Goal: Task Accomplishment & Management: Use online tool/utility

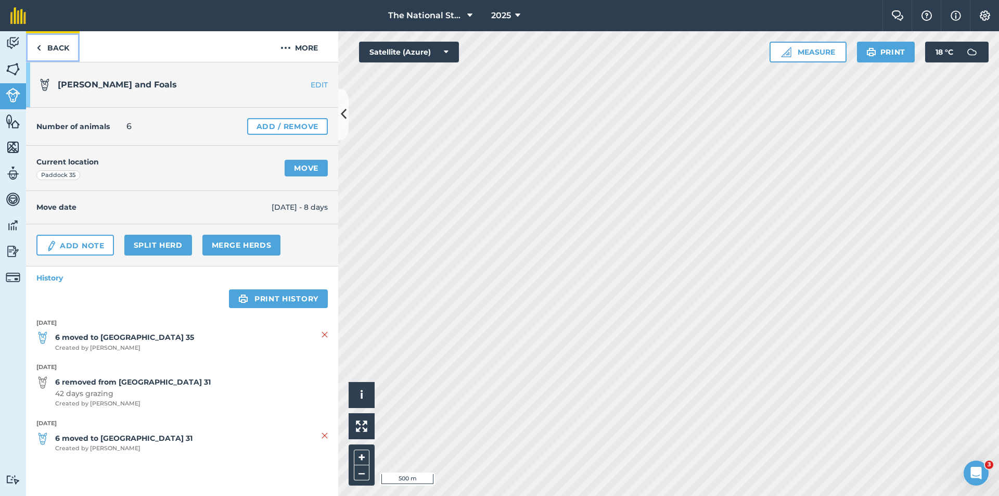
click at [58, 51] on link "Back" at bounding box center [53, 46] width 54 height 31
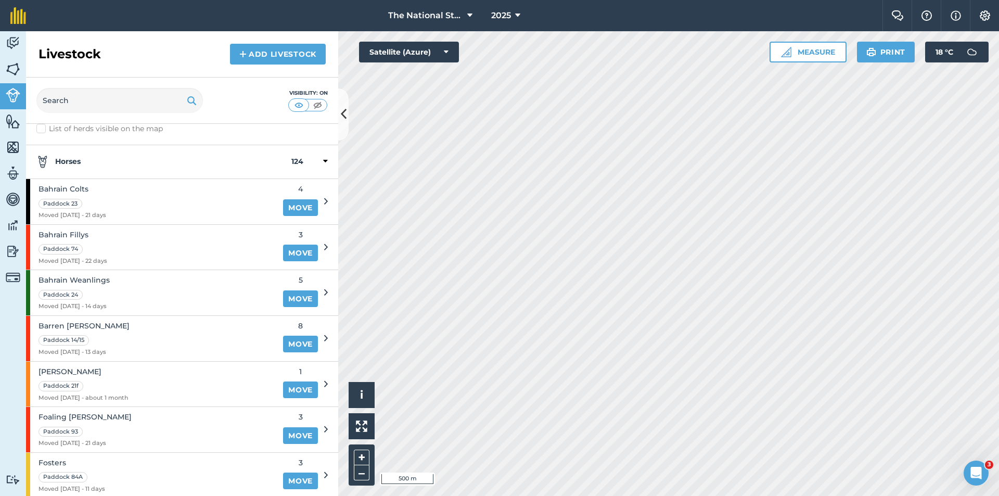
scroll to position [20, 0]
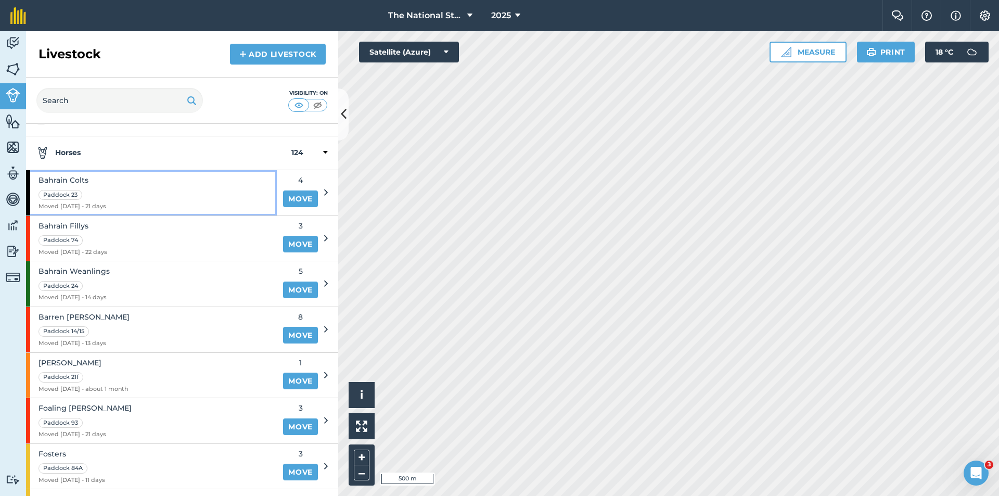
click at [198, 193] on div "Bahrain Colts Paddock 23 Moved [DATE] - 21 days" at bounding box center [151, 192] width 251 height 45
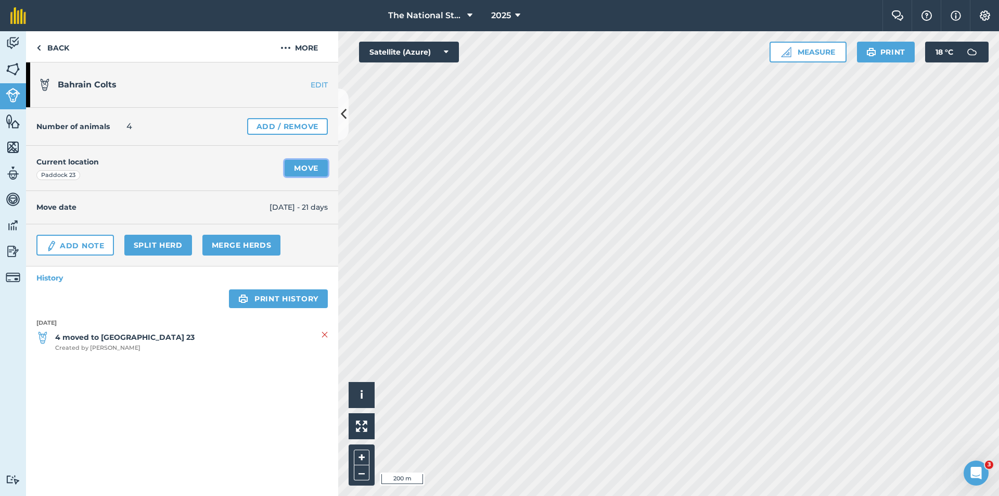
click at [318, 173] on link "Move" at bounding box center [306, 168] width 43 height 17
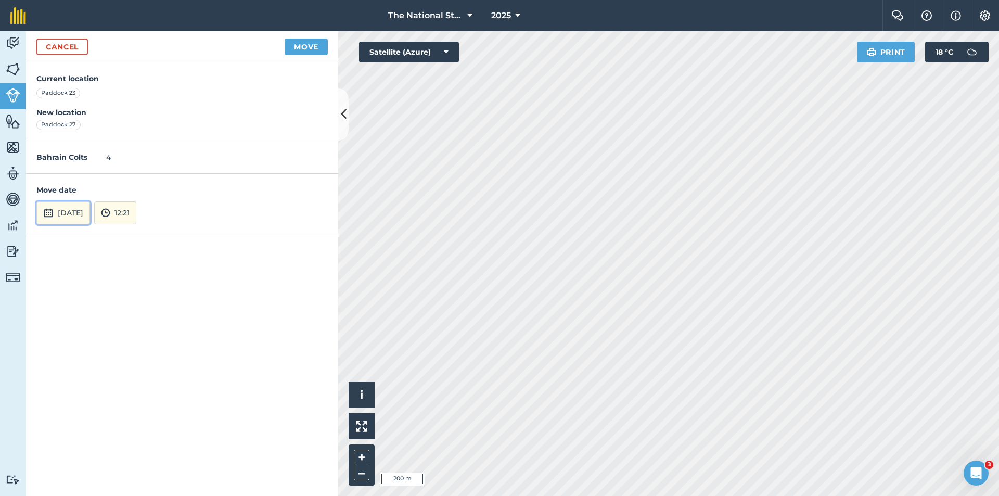
click at [66, 220] on button "[DATE]" at bounding box center [63, 212] width 54 height 23
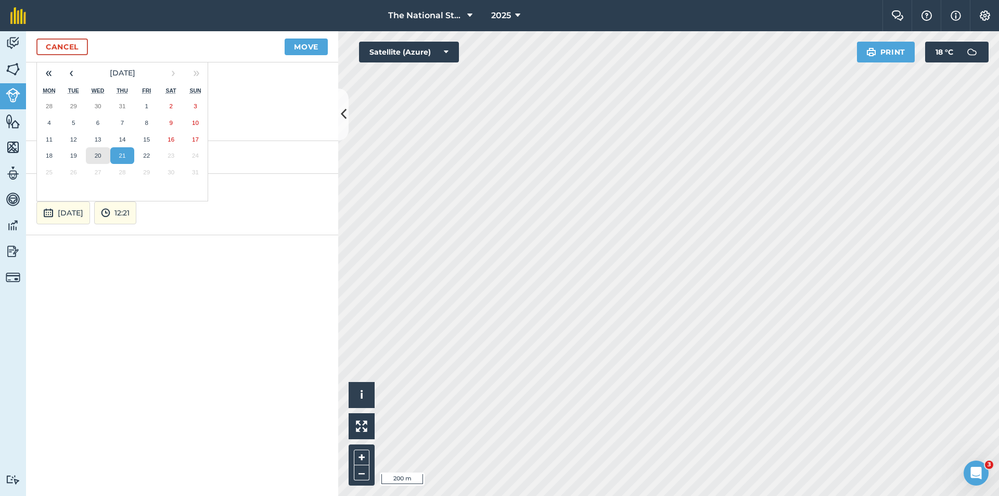
click at [95, 160] on button "20" at bounding box center [98, 155] width 24 height 17
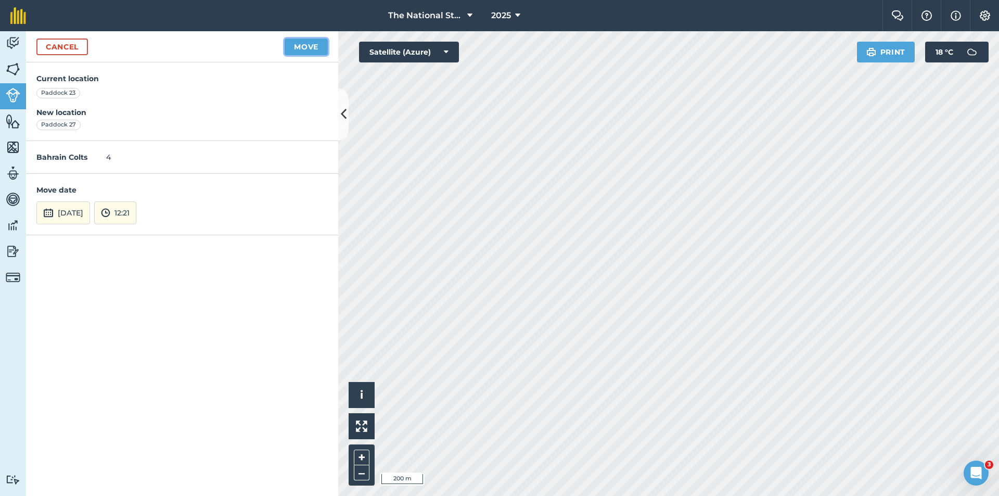
click at [302, 49] on button "Move" at bounding box center [306, 47] width 43 height 17
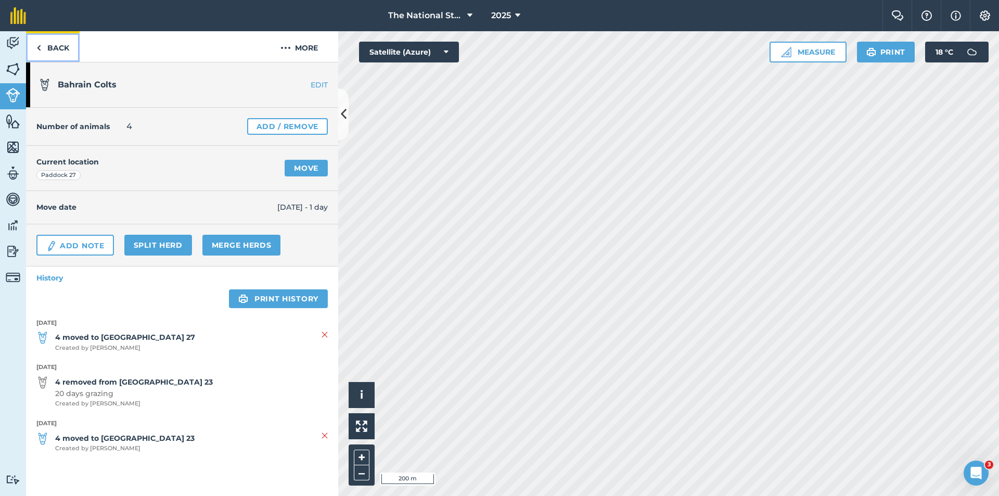
click at [65, 49] on link "Back" at bounding box center [53, 46] width 54 height 31
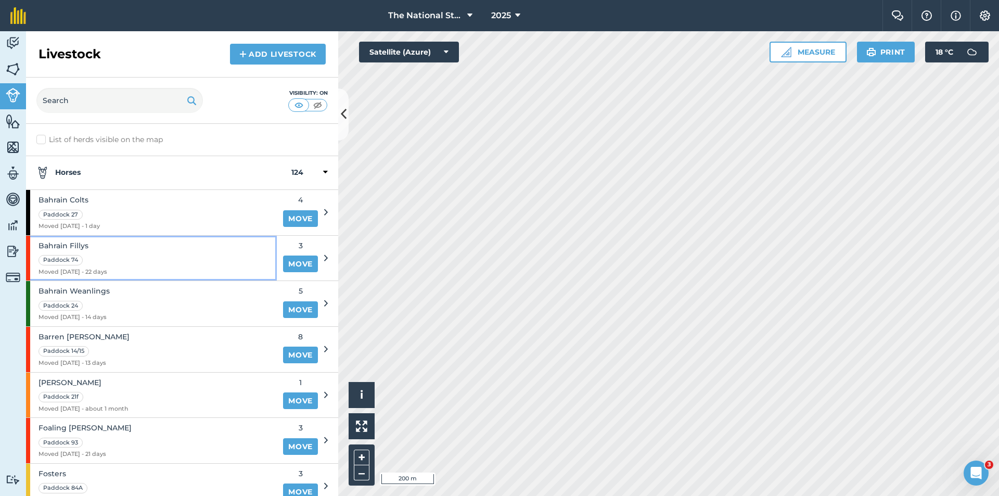
click at [168, 249] on div "Bahrain Fillys Paddock 74 Moved [DATE] - 22 days" at bounding box center [151, 258] width 251 height 45
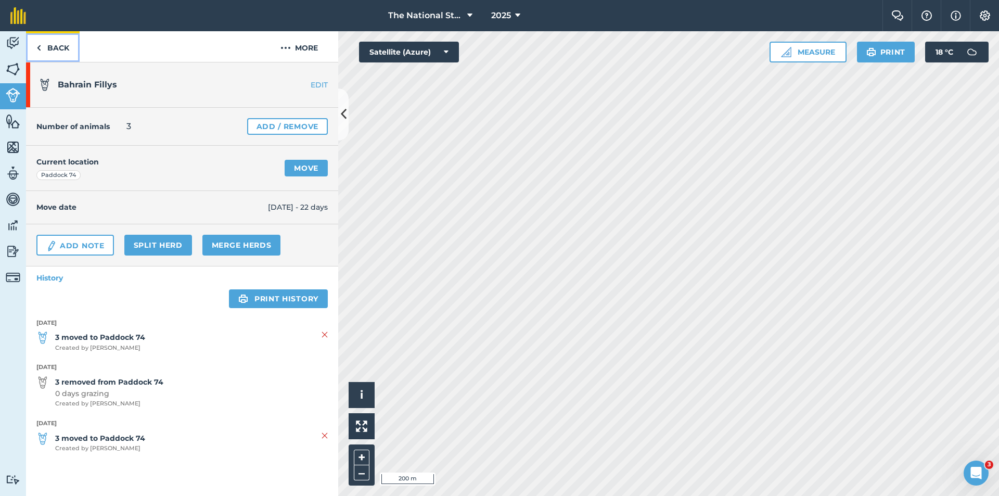
click at [49, 47] on link "Back" at bounding box center [53, 46] width 54 height 31
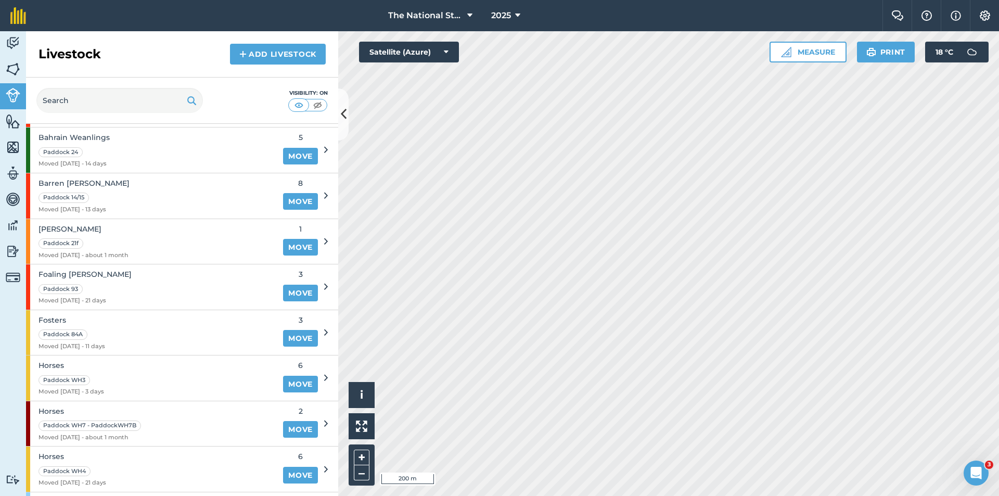
scroll to position [156, 0]
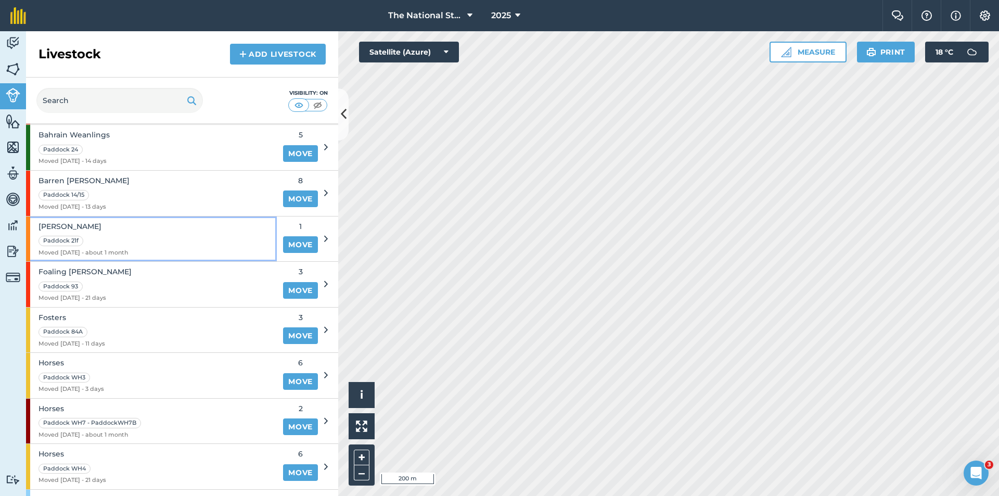
click at [156, 235] on div "[PERSON_NAME] 21f Moved [DATE] - about 1 month" at bounding box center [151, 239] width 251 height 45
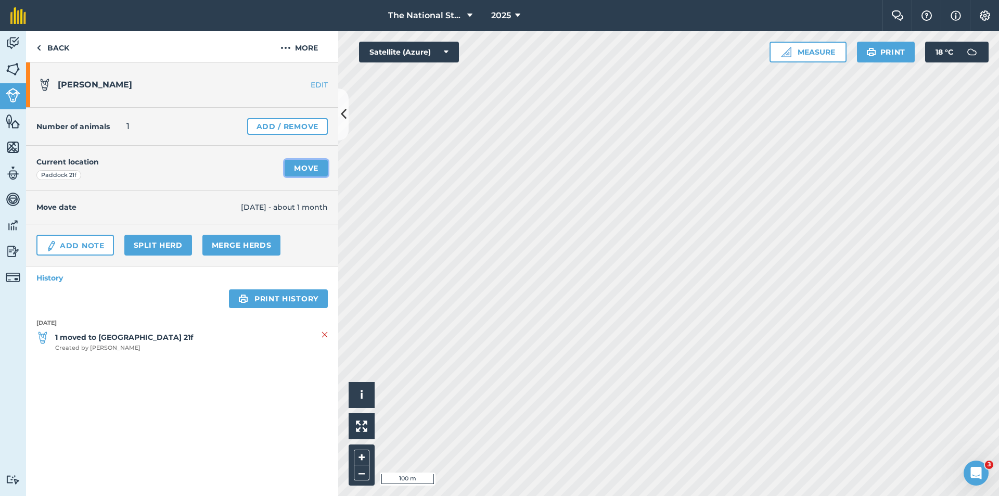
click at [312, 165] on link "Move" at bounding box center [306, 168] width 43 height 17
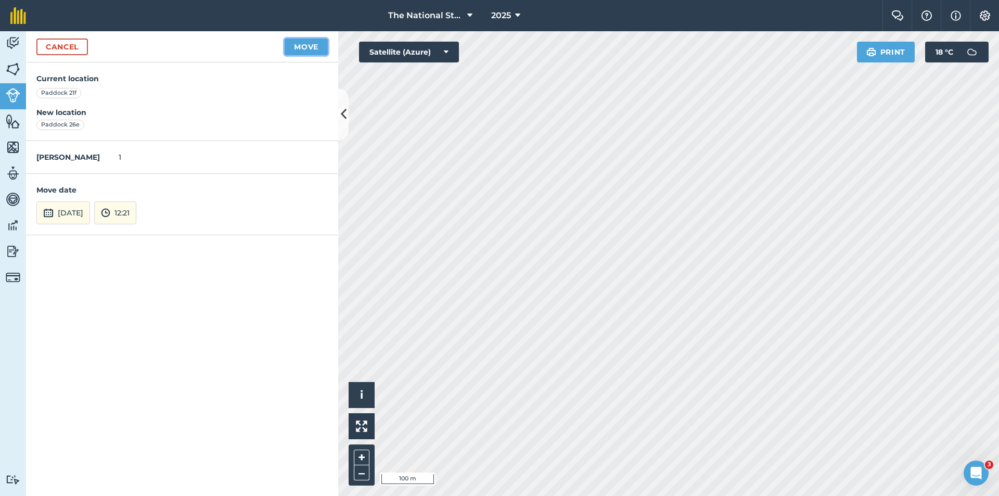
click at [316, 47] on button "Move" at bounding box center [306, 47] width 43 height 17
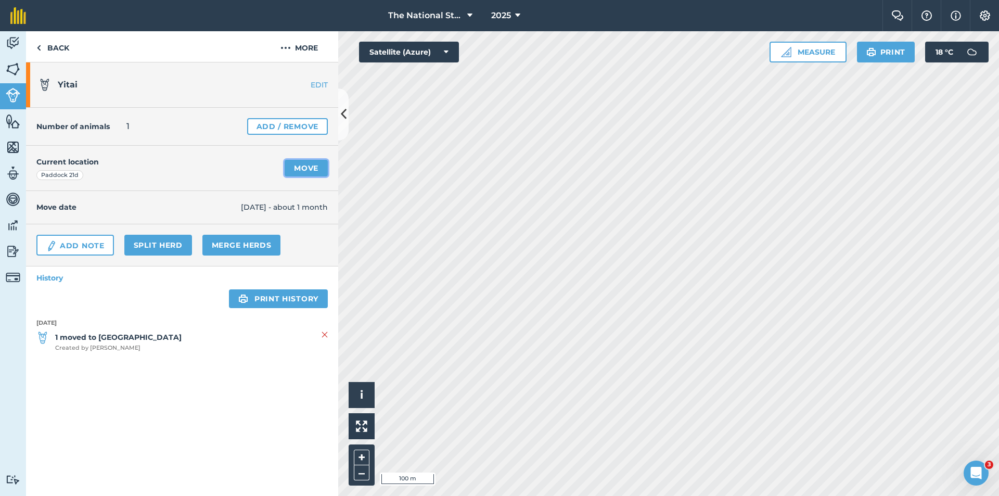
click at [299, 173] on link "Move" at bounding box center [306, 168] width 43 height 17
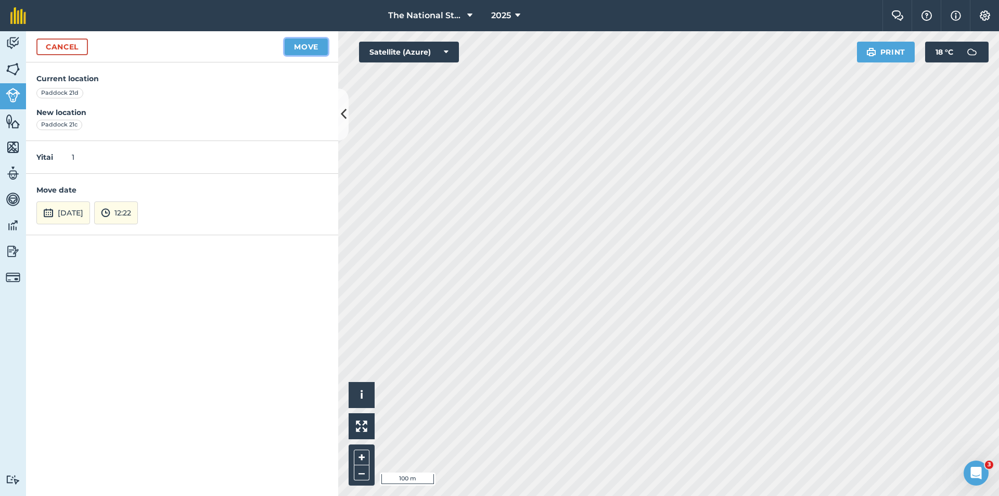
click at [307, 49] on button "Move" at bounding box center [306, 47] width 43 height 17
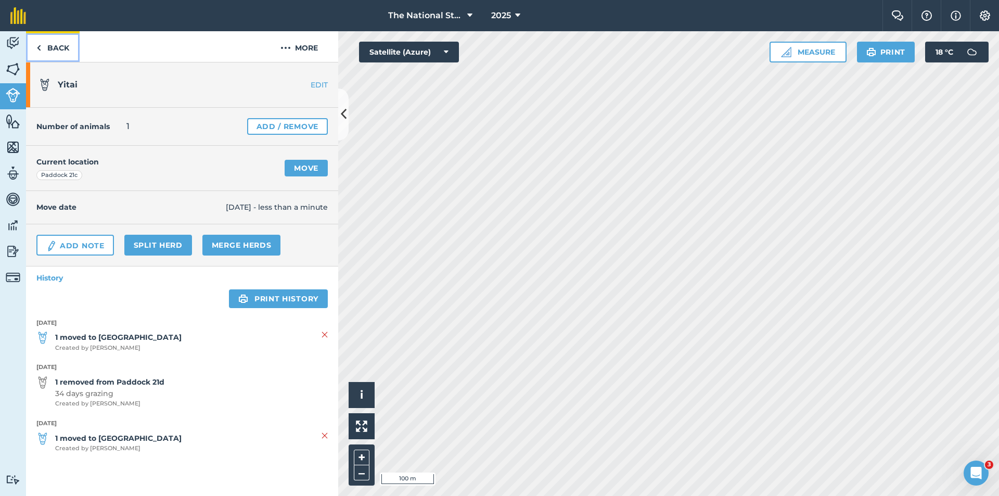
click at [57, 46] on link "Back" at bounding box center [53, 46] width 54 height 31
click at [68, 52] on link "Back" at bounding box center [53, 46] width 54 height 31
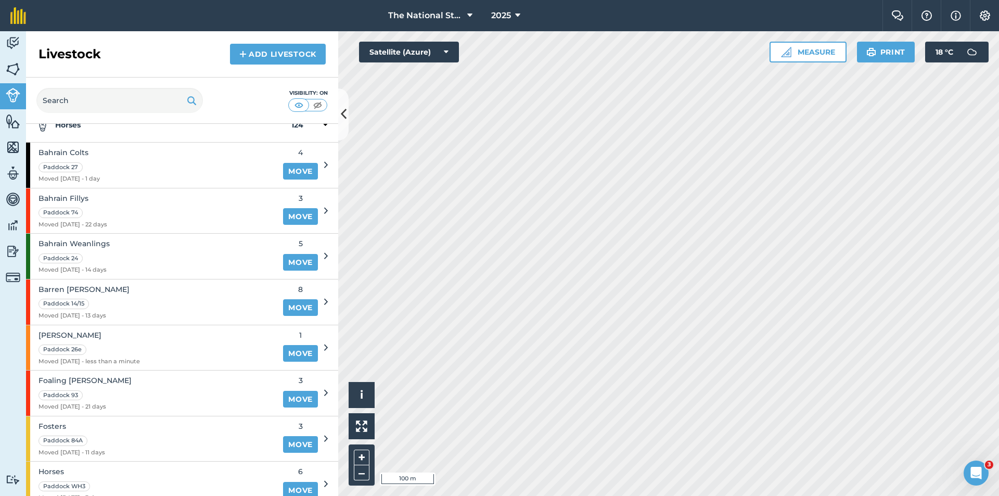
scroll to position [104, 0]
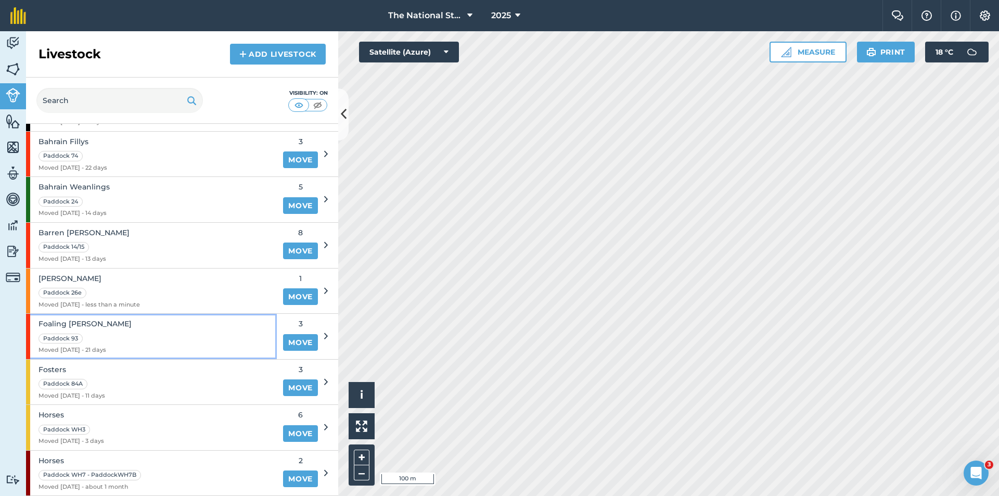
click at [137, 324] on div "Foaling [PERSON_NAME] [PERSON_NAME] 93 Moved [DATE] - 21 days" at bounding box center [151, 336] width 251 height 45
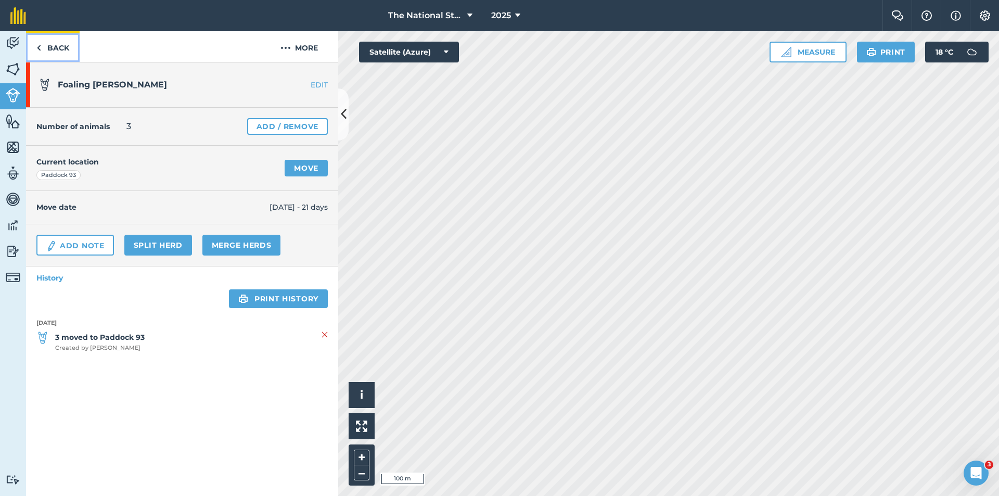
click at [58, 45] on link "Back" at bounding box center [53, 46] width 54 height 31
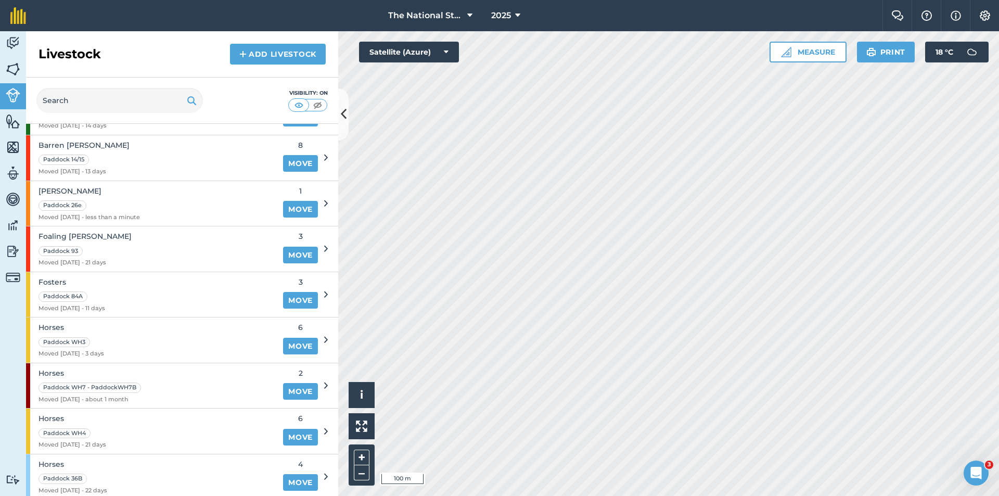
scroll to position [208, 0]
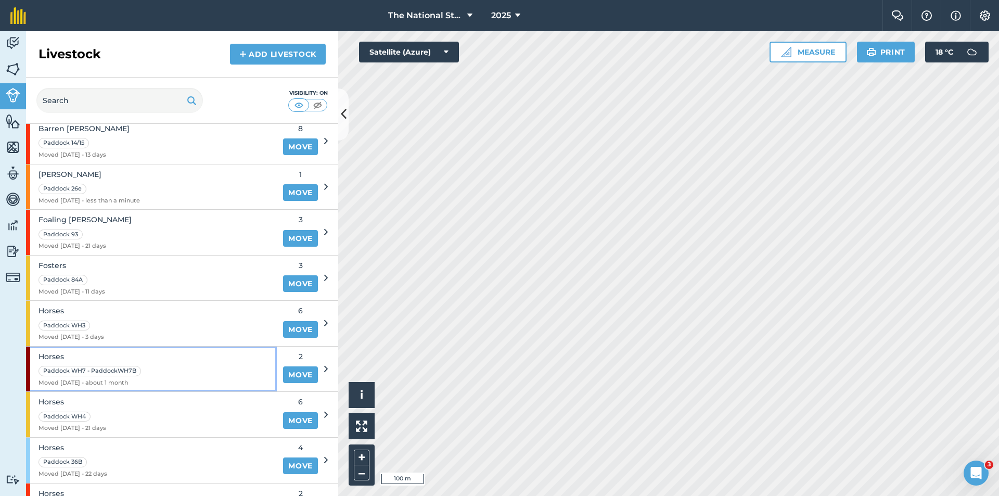
click at [161, 359] on div "Horses Paddock WH7 - PaddockWH7B Moved [DATE] - about 1 month" at bounding box center [151, 369] width 251 height 45
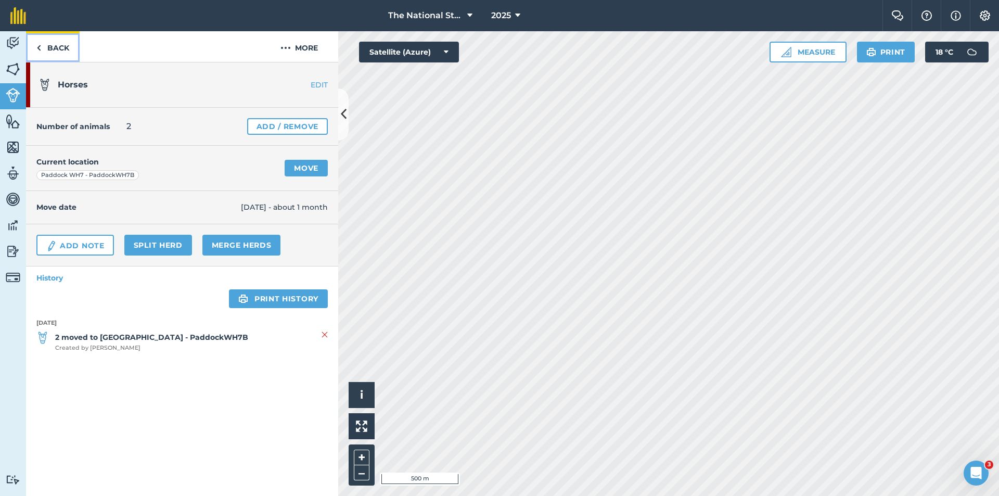
click at [65, 44] on link "Back" at bounding box center [53, 46] width 54 height 31
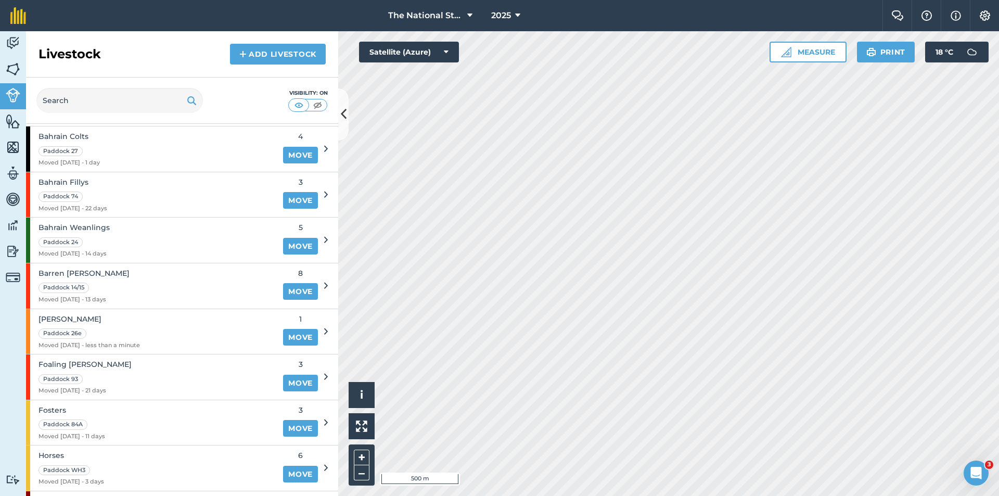
scroll to position [156, 0]
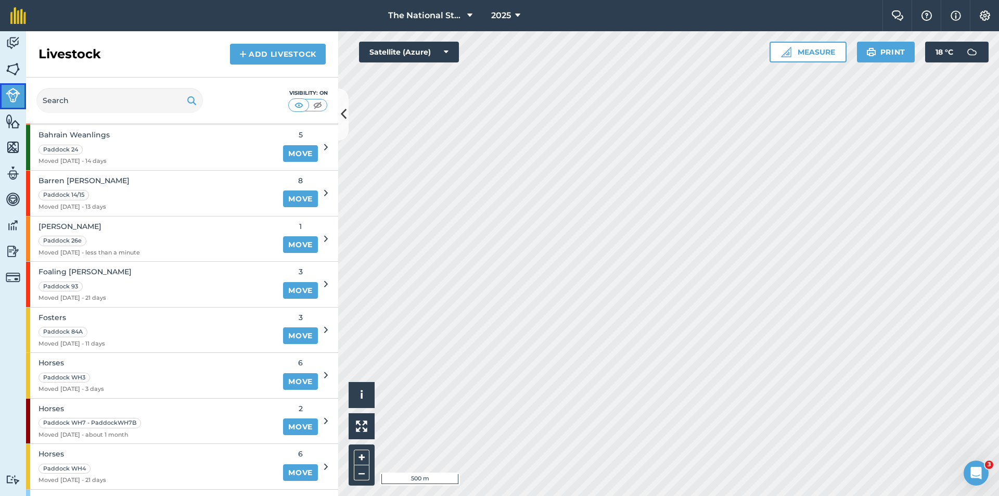
click at [2, 96] on link "Livestock" at bounding box center [13, 96] width 26 height 26
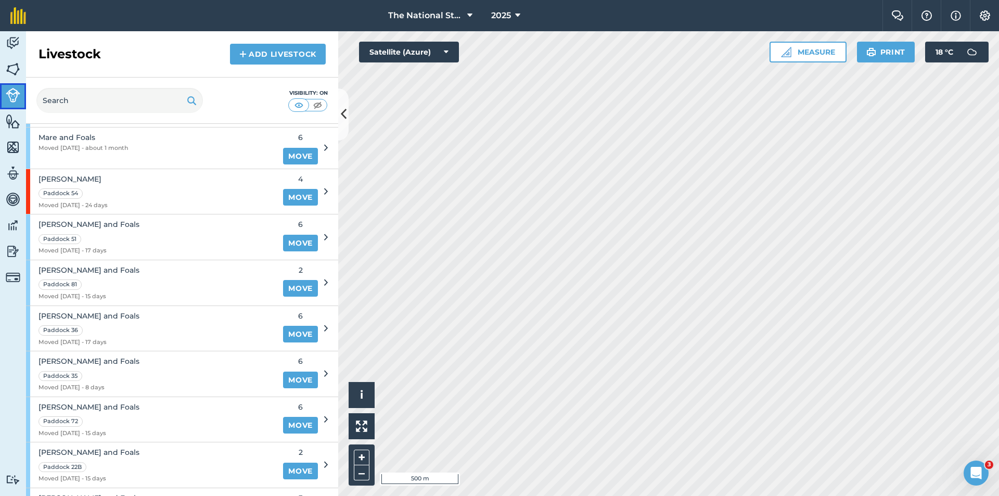
scroll to position [791, 0]
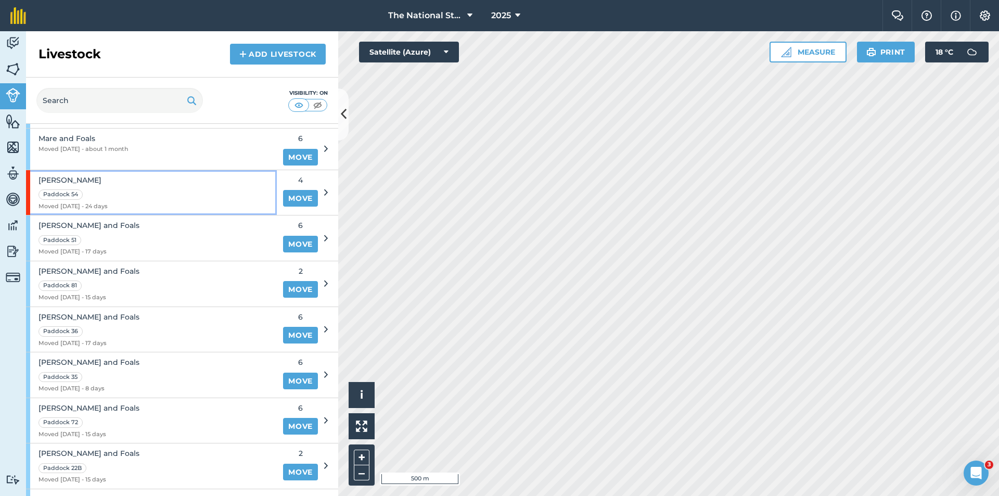
click at [160, 173] on div "[PERSON_NAME] [PERSON_NAME] 54 Moved [DATE] - 24 days" at bounding box center [151, 192] width 251 height 45
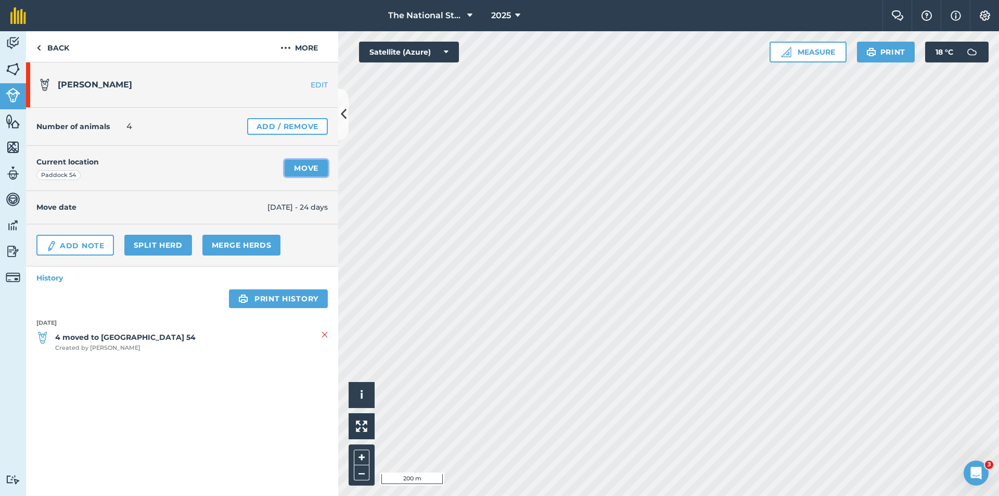
click at [303, 170] on link "Move" at bounding box center [306, 168] width 43 height 17
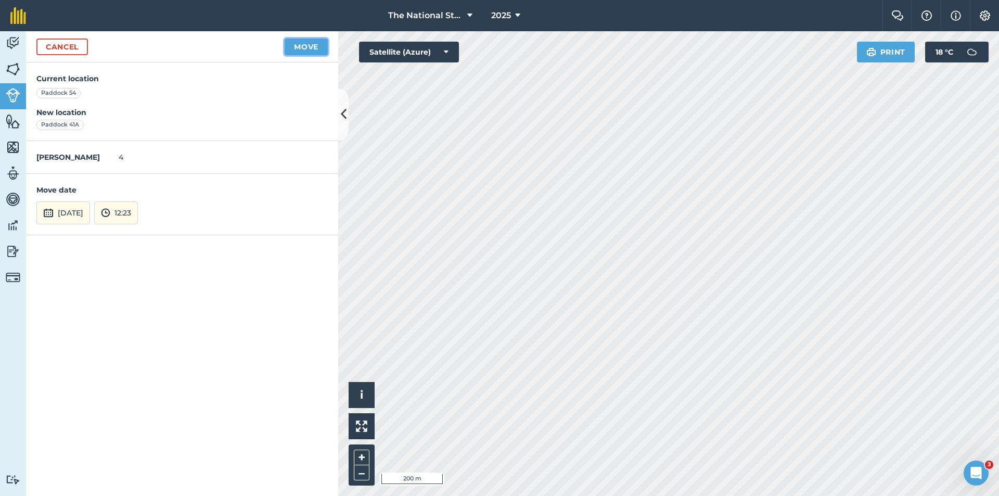
click at [322, 47] on button "Move" at bounding box center [306, 47] width 43 height 17
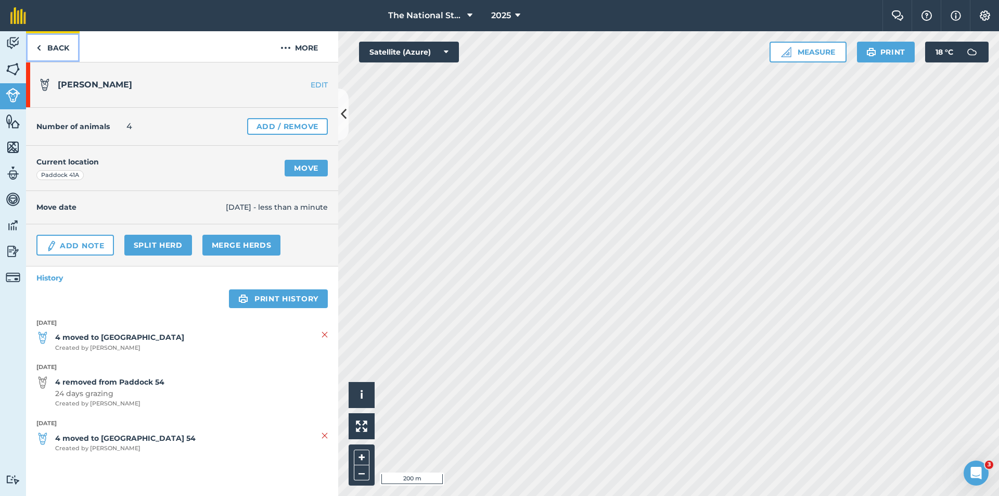
click at [56, 45] on link "Back" at bounding box center [53, 46] width 54 height 31
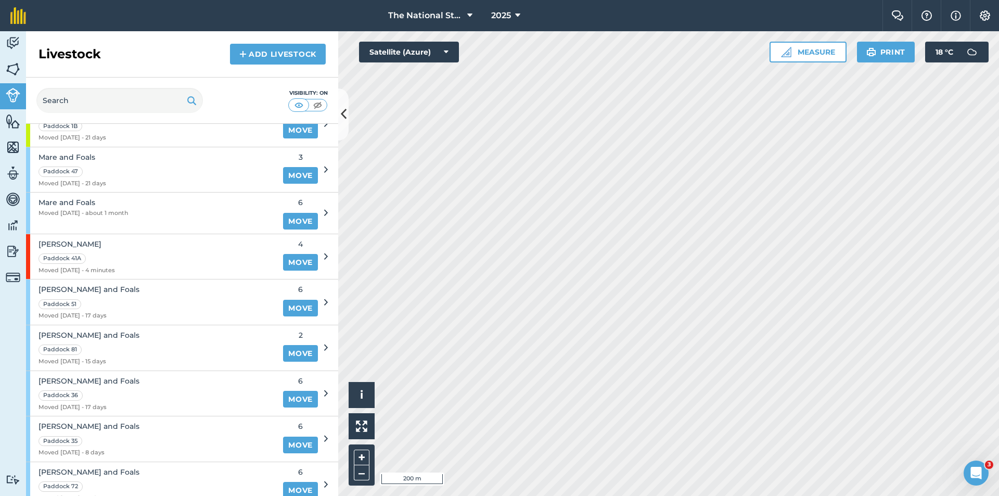
scroll to position [781, 0]
